Goal: Navigation & Orientation: Understand site structure

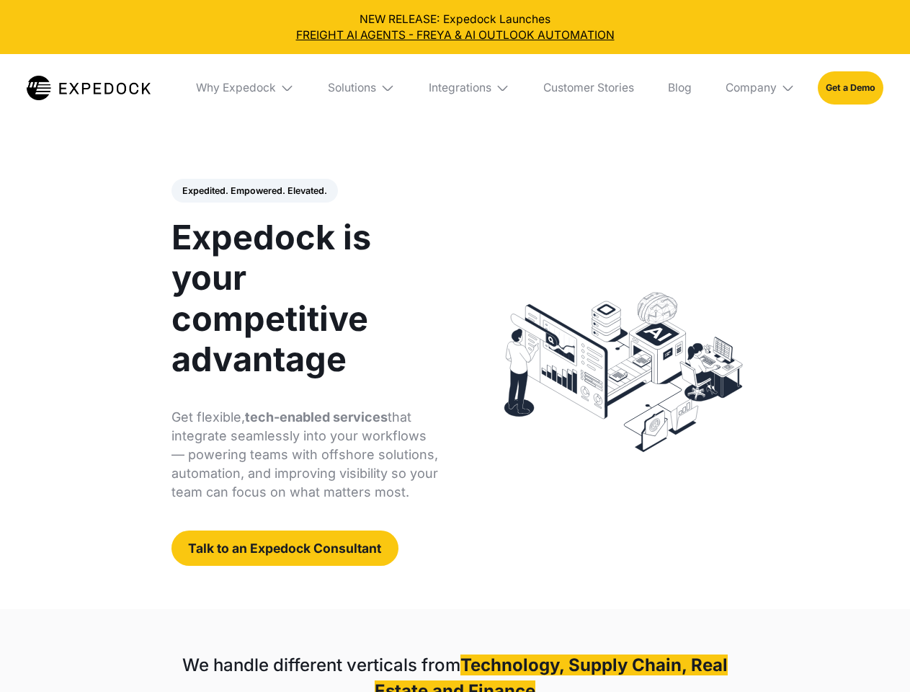
select select
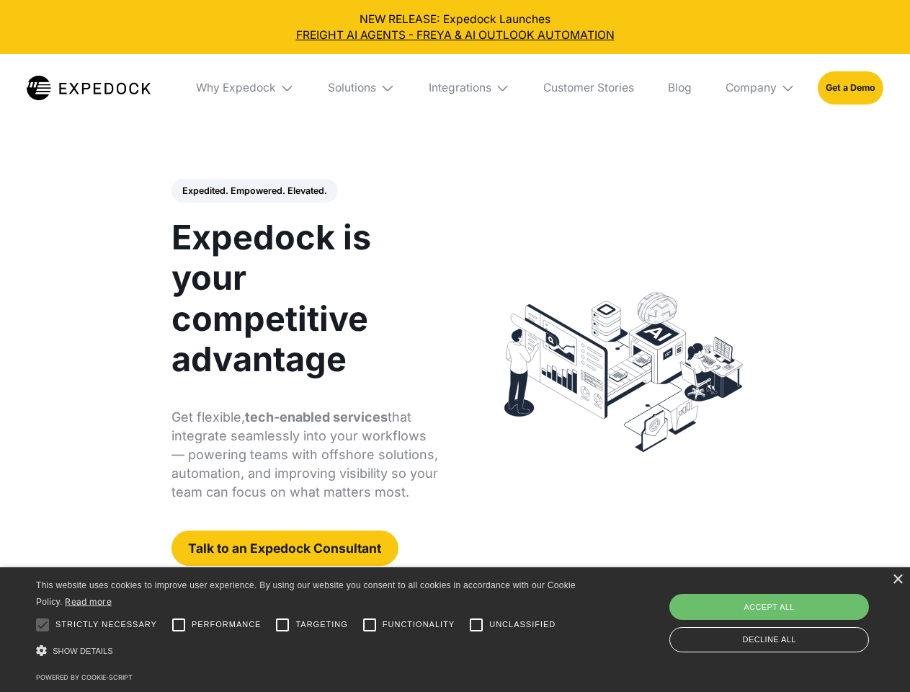
click at [455, 88] on div "Integrations" at bounding box center [460, 88] width 63 height 14
click at [246, 88] on div "Why Expedock" at bounding box center [224, 88] width 80 height 14
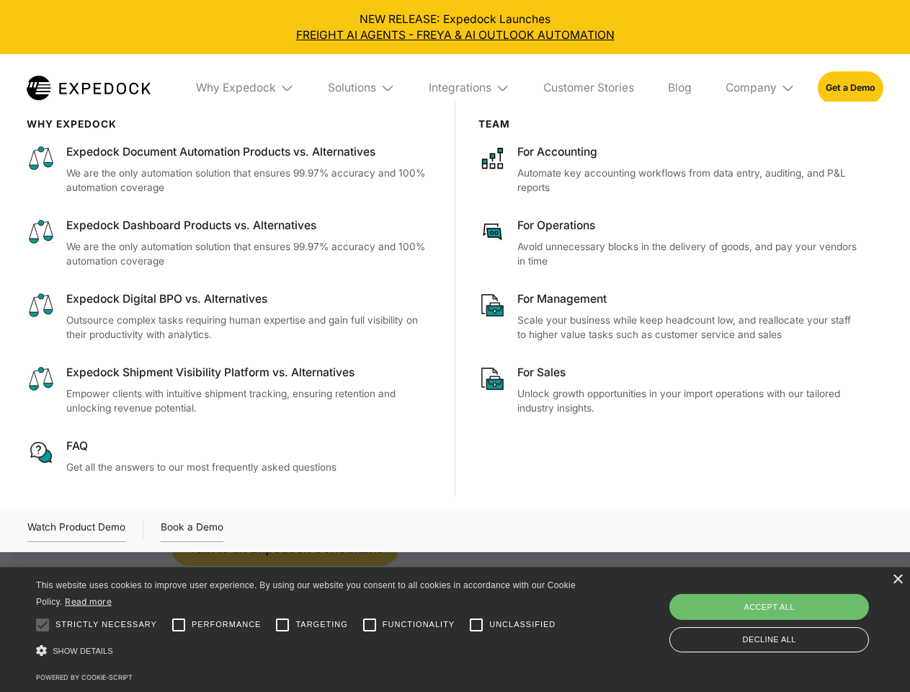
click at [362, 88] on div "Solutions" at bounding box center [352, 88] width 48 height 14
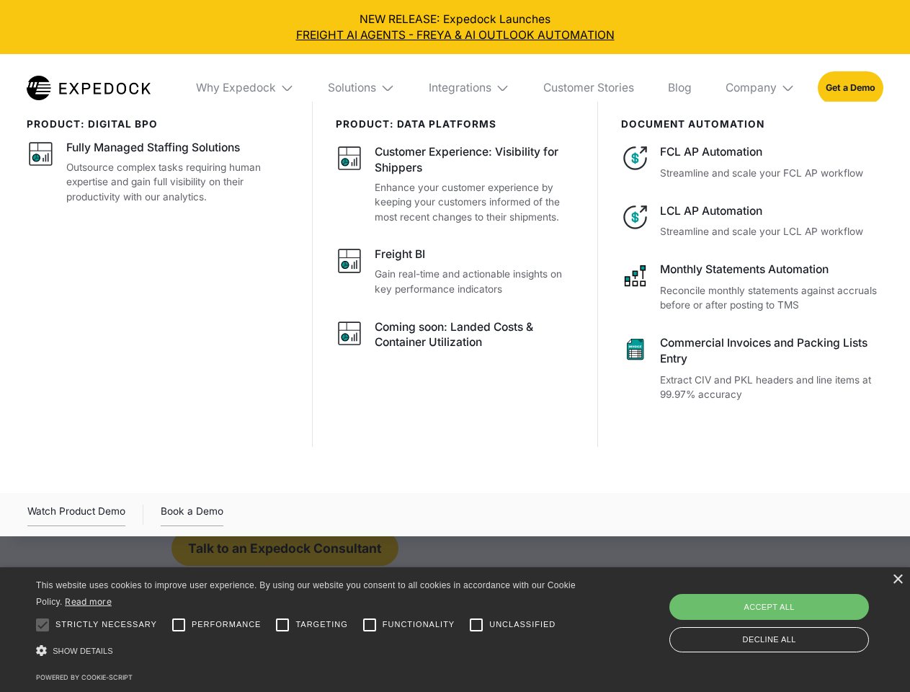
click at [470, 88] on div "Integrations" at bounding box center [460, 88] width 63 height 14
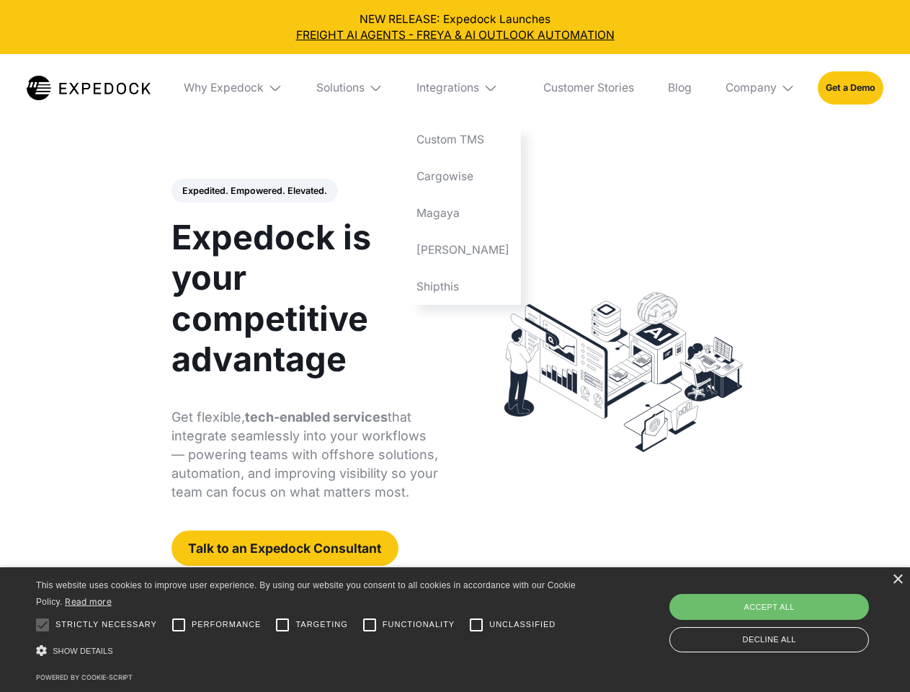
click at [761, 88] on div "Company" at bounding box center [750, 88] width 51 height 14
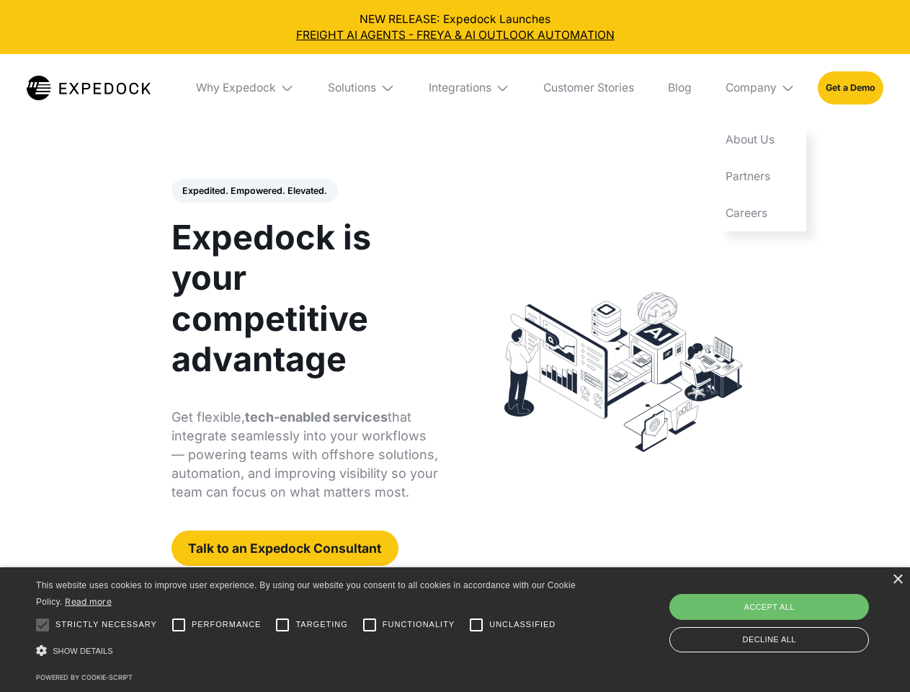
click at [254, 191] on div "Expedited. Empowered. Elevated. Automate Freight Document Extraction at 99.97% …" at bounding box center [304, 373] width 267 height 388
click at [42, 625] on div at bounding box center [42, 624] width 29 height 29
click at [179, 625] on input "Performance" at bounding box center [178, 624] width 29 height 29
checkbox input "true"
click at [282, 625] on input "Targeting" at bounding box center [282, 624] width 29 height 29
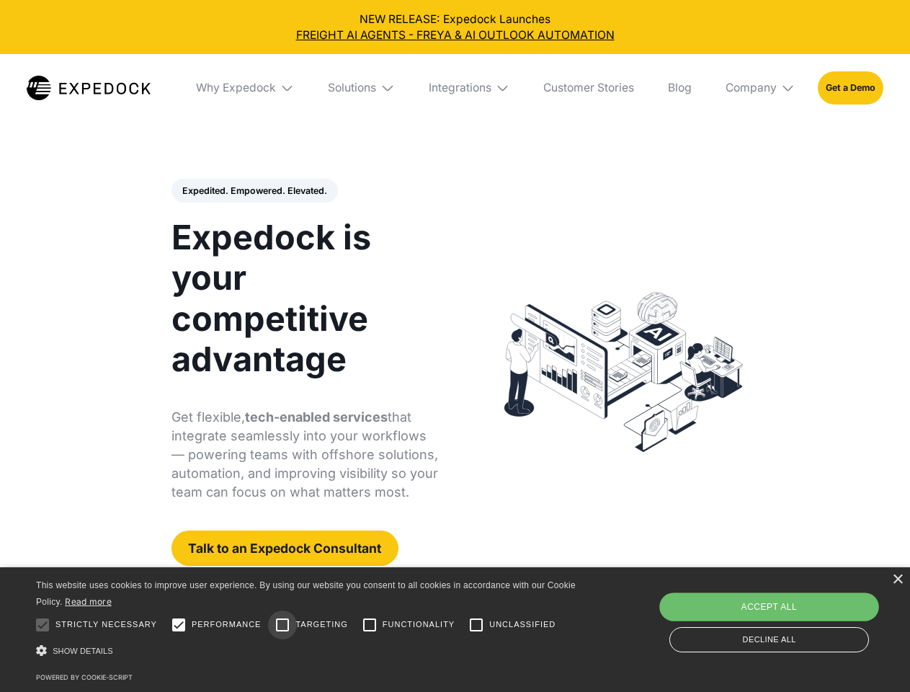
checkbox input "true"
click at [370, 625] on input "Functionality" at bounding box center [369, 624] width 29 height 29
checkbox input "true"
